Goal: Check status: Check status

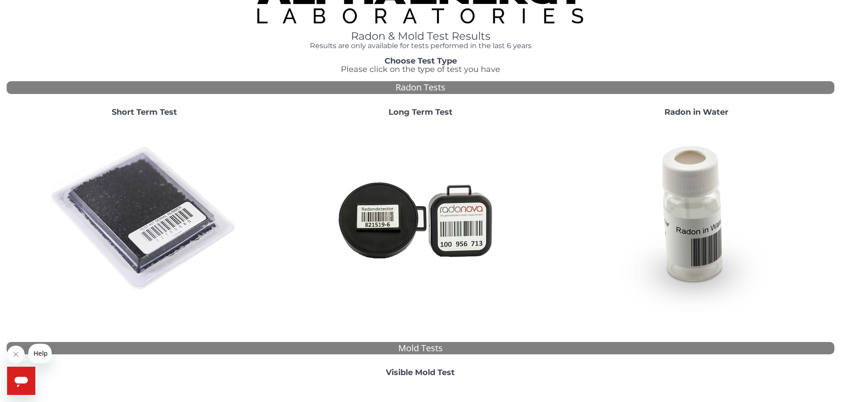
scroll to position [22, 0]
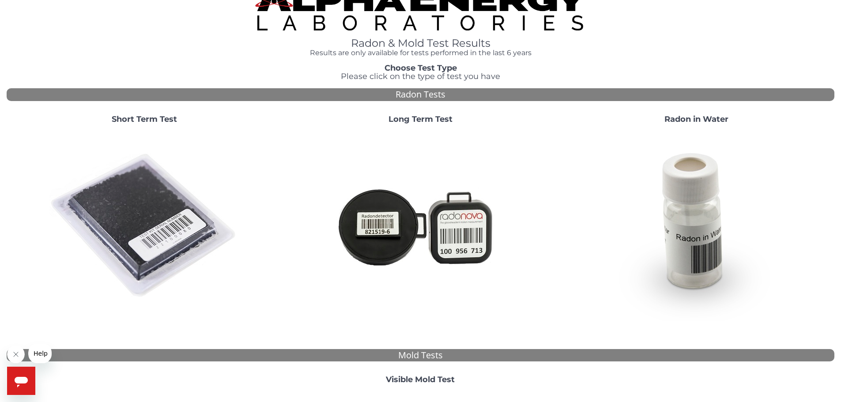
click at [128, 120] on strong "Short Term Test" at bounding box center [144, 119] width 65 height 10
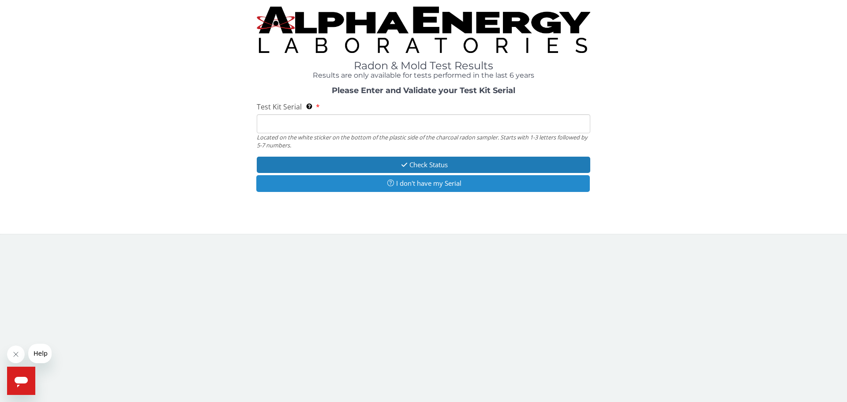
click at [382, 181] on button "I don't have my Serial" at bounding box center [423, 183] width 334 height 16
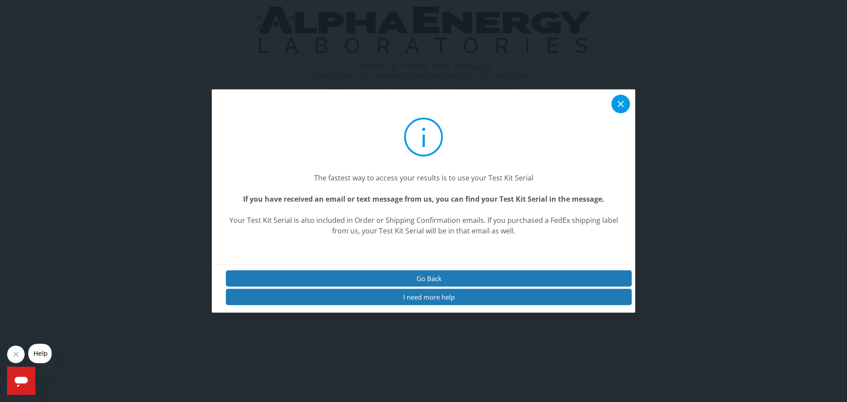
click at [621, 100] on icon at bounding box center [621, 103] width 11 height 11
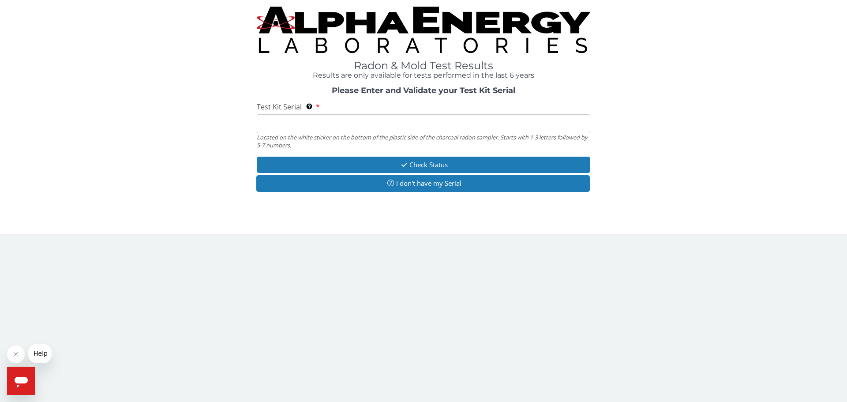
click at [416, 122] on input "Test Kit Serial Located on the white sticker on the bottom of the plastic side …" at bounding box center [424, 123] width 334 height 19
paste input "AA755381"
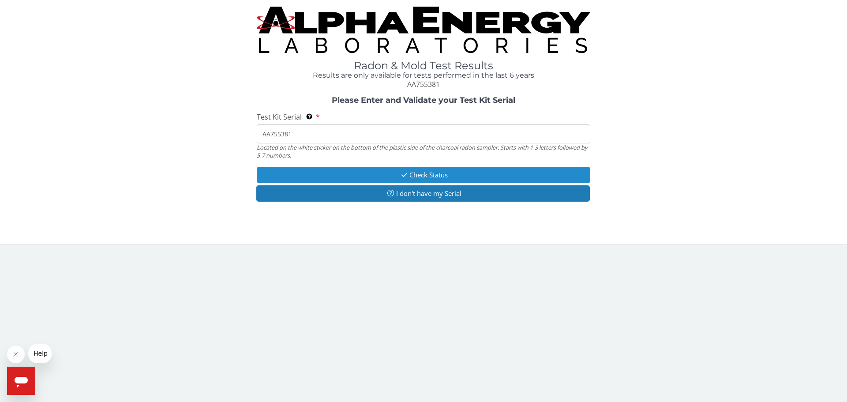
type input "AA755381"
click at [418, 176] on button "Check Status" at bounding box center [424, 175] width 334 height 16
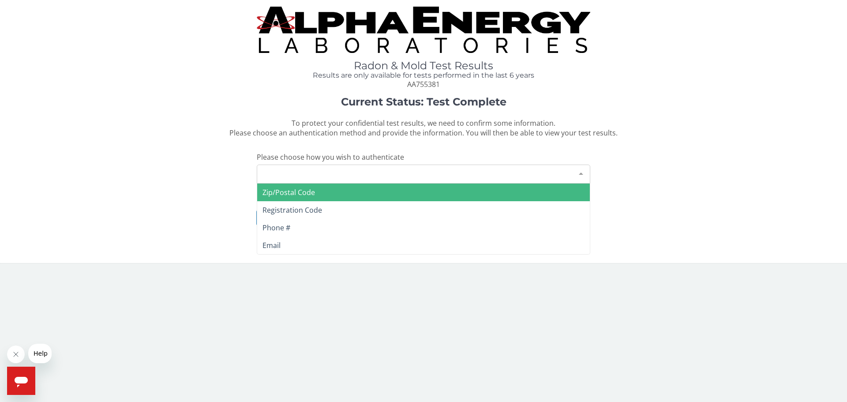
click at [406, 172] on div "Please make a selection" at bounding box center [424, 174] width 334 height 19
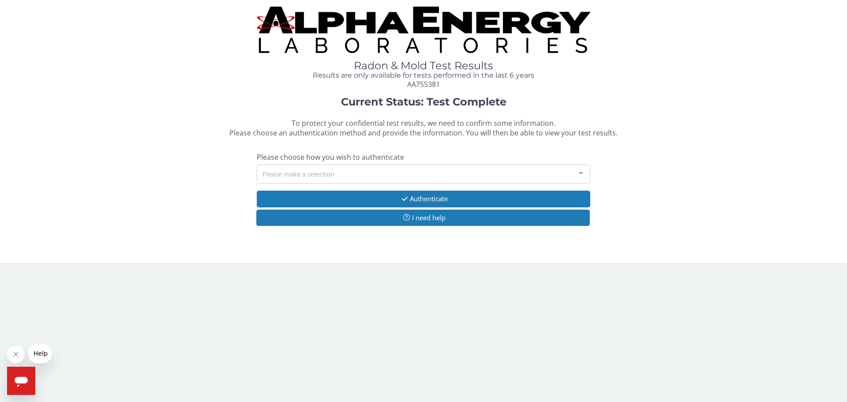
click at [393, 176] on div "Please make a selection" at bounding box center [424, 174] width 334 height 19
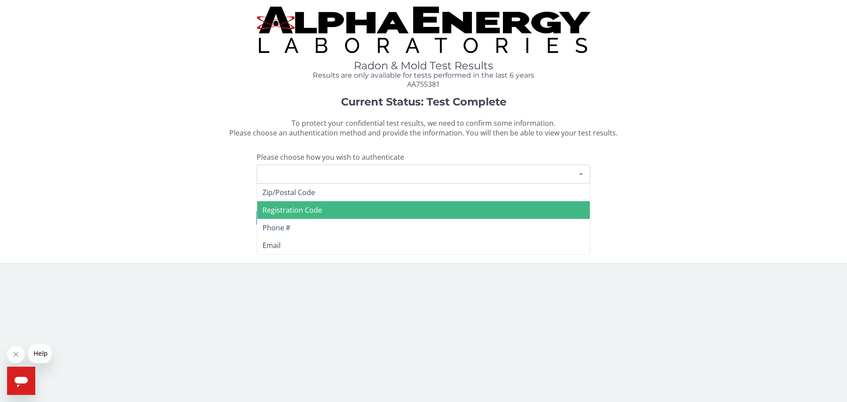
click at [379, 203] on span "Registration Code" at bounding box center [423, 210] width 333 height 18
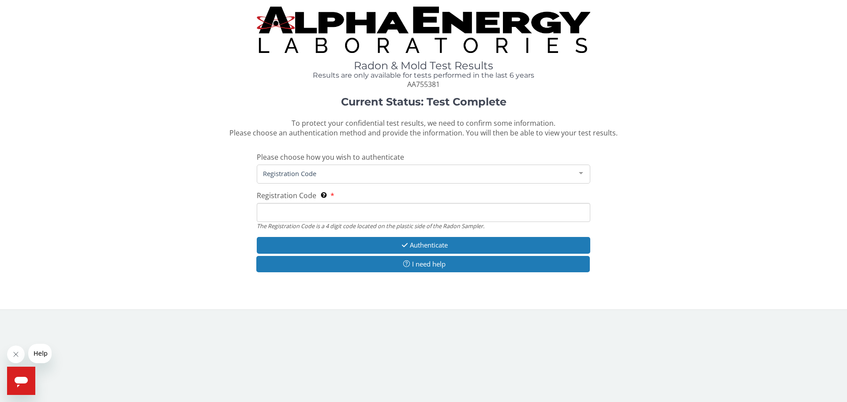
click at [372, 208] on input "Registration Code The Registration Code is a 4 digit code located on the plasti…" at bounding box center [424, 212] width 334 height 19
paste input "833D"
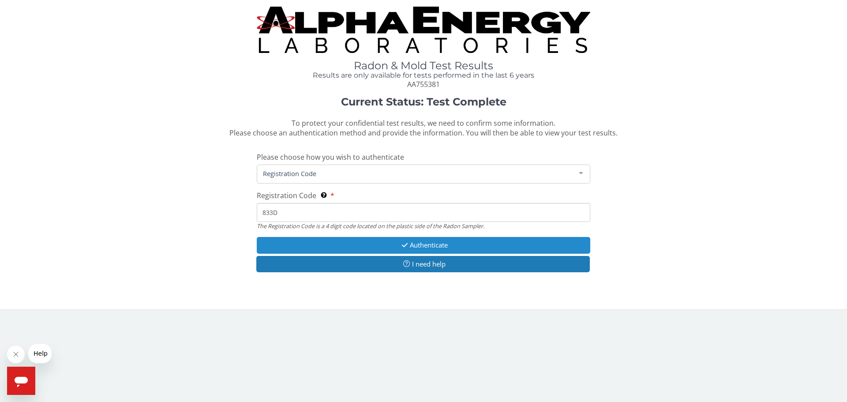
type input "833D"
click at [405, 244] on icon "button" at bounding box center [405, 245] width 10 height 7
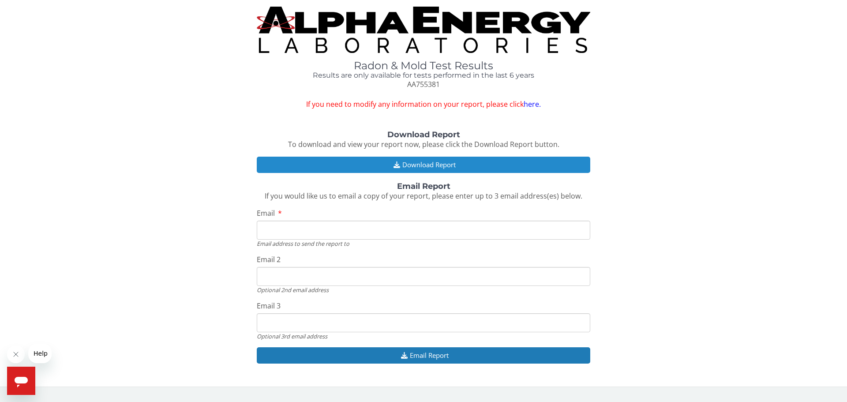
click at [409, 164] on button "Download Report" at bounding box center [424, 165] width 334 height 16
